Goal: Find specific page/section: Find specific page/section

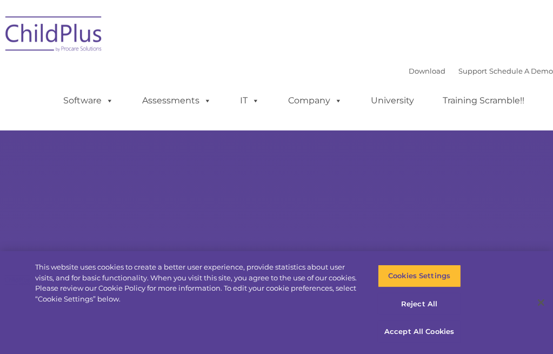
select select "MEDIUM"
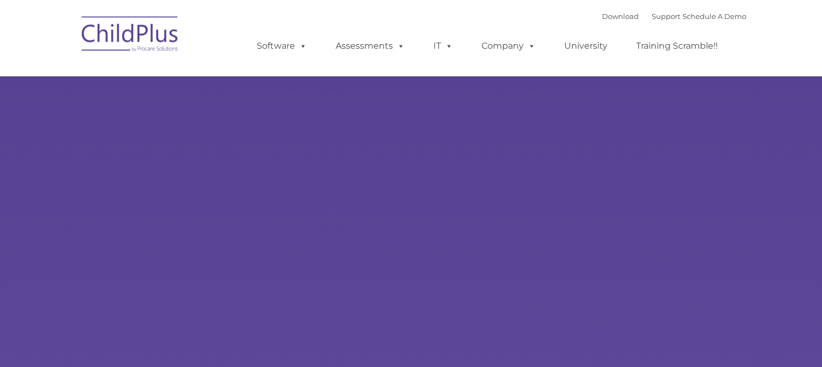
type input ""
select select "MEDIUM"
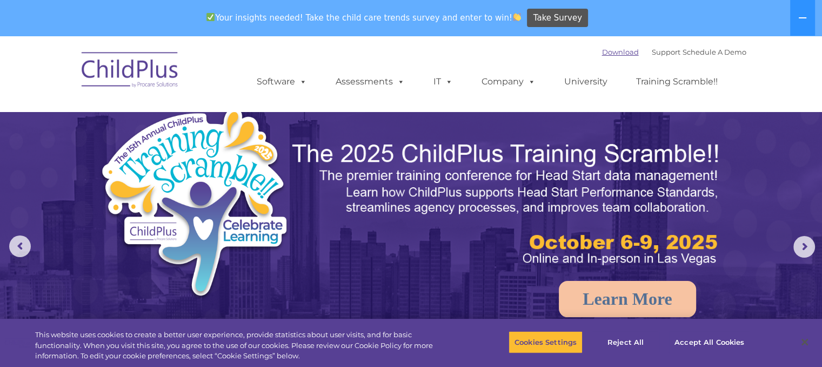
click at [610, 55] on link "Download" at bounding box center [620, 52] width 37 height 9
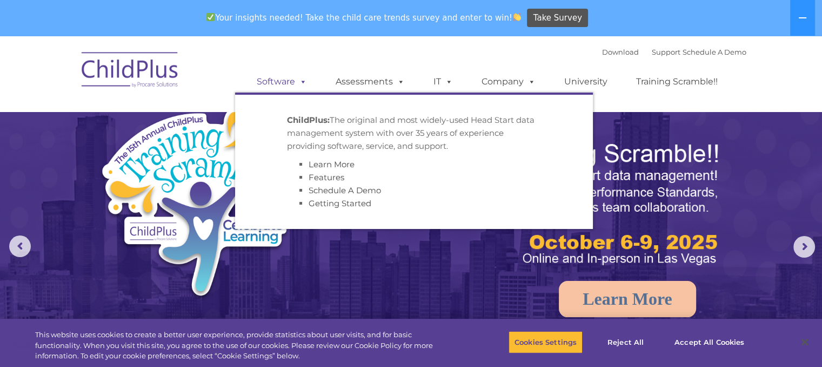
click at [300, 82] on span at bounding box center [301, 81] width 12 height 10
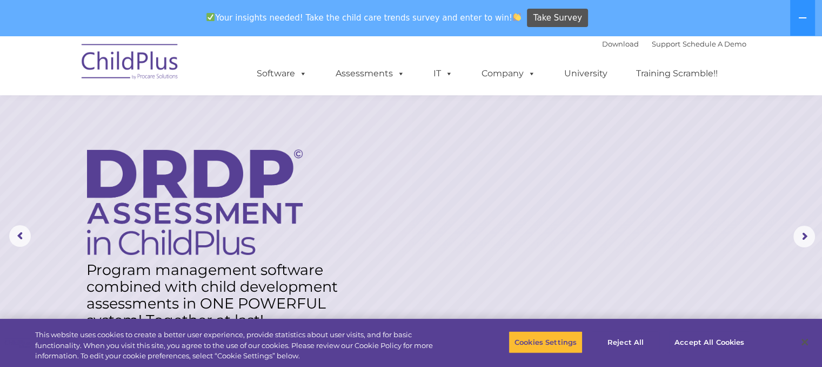
scroll to position [9, 0]
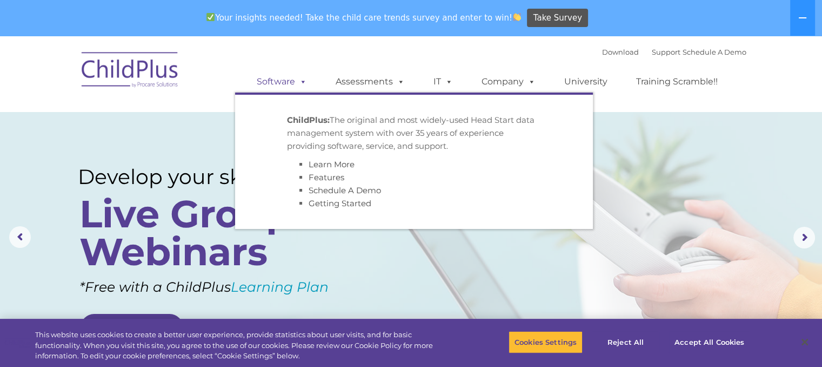
click at [303, 84] on span at bounding box center [301, 81] width 12 height 10
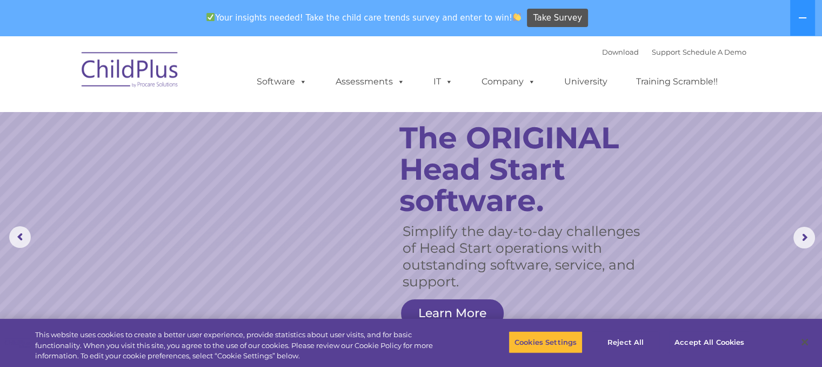
click at [578, 167] on rs-layer "The ORIGINAL Head Start software." at bounding box center [528, 169] width 257 height 94
click at [354, 210] on rs-slide "Simplify the day-to-day challenges of Head Start operations with outstanding so…" at bounding box center [411, 237] width 822 height 422
click at [745, 345] on button "Accept All Cookies" at bounding box center [710, 341] width 82 height 23
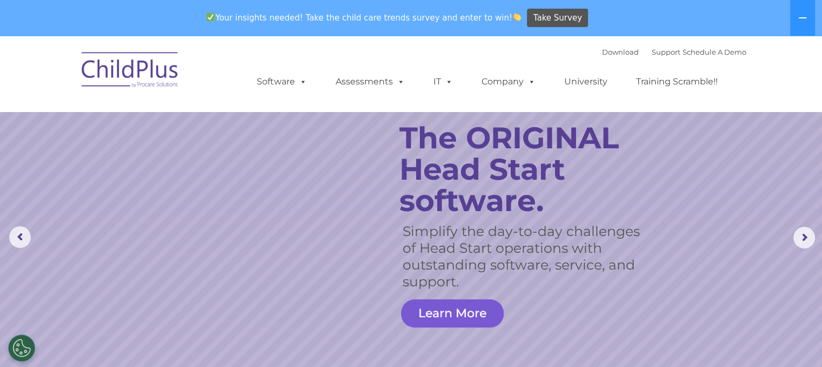
click at [456, 305] on link "Learn More" at bounding box center [452, 313] width 103 height 28
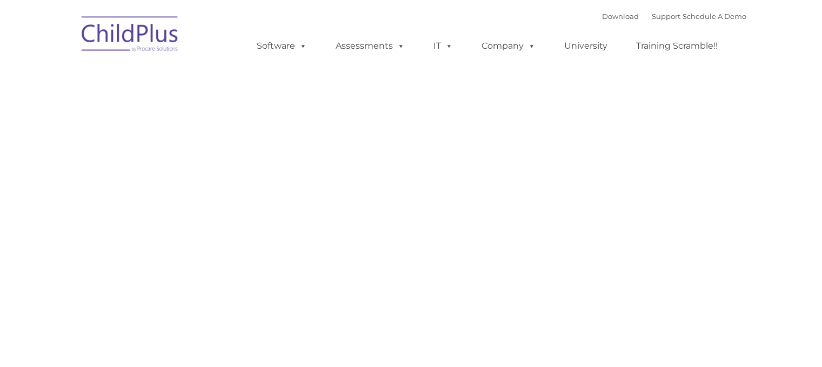
type input ""
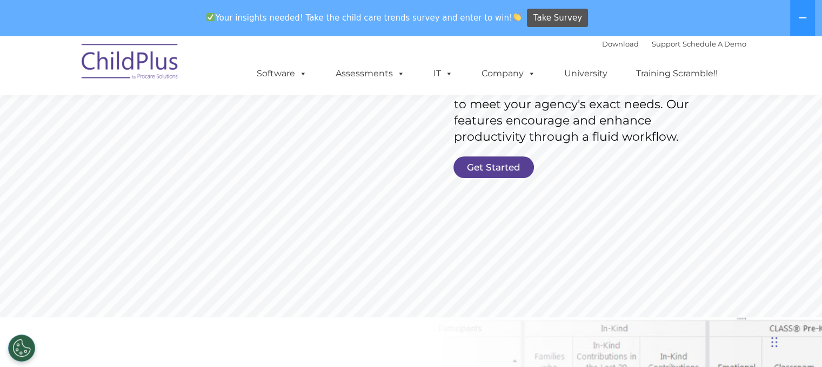
scroll to position [244, 0]
click at [497, 171] on link "Get Started" at bounding box center [494, 166] width 81 height 22
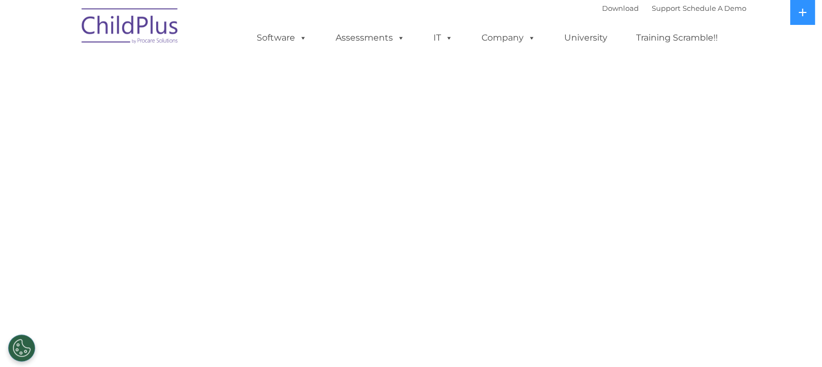
select select "MEDIUM"
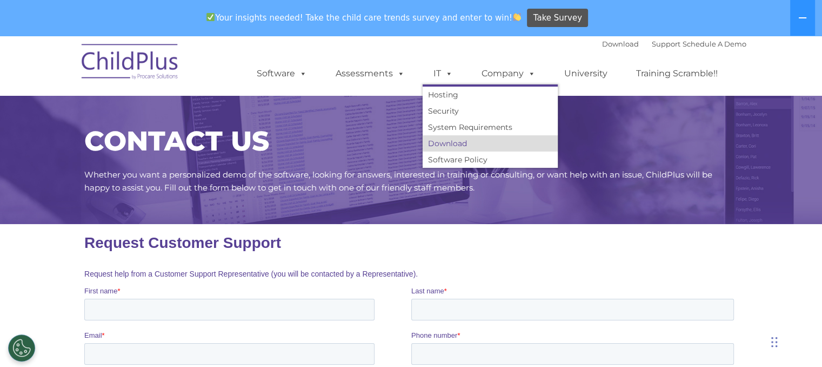
click at [437, 140] on link "Download" at bounding box center [490, 143] width 135 height 16
